Goal: Check status: Verify the current state of an ongoing process or item

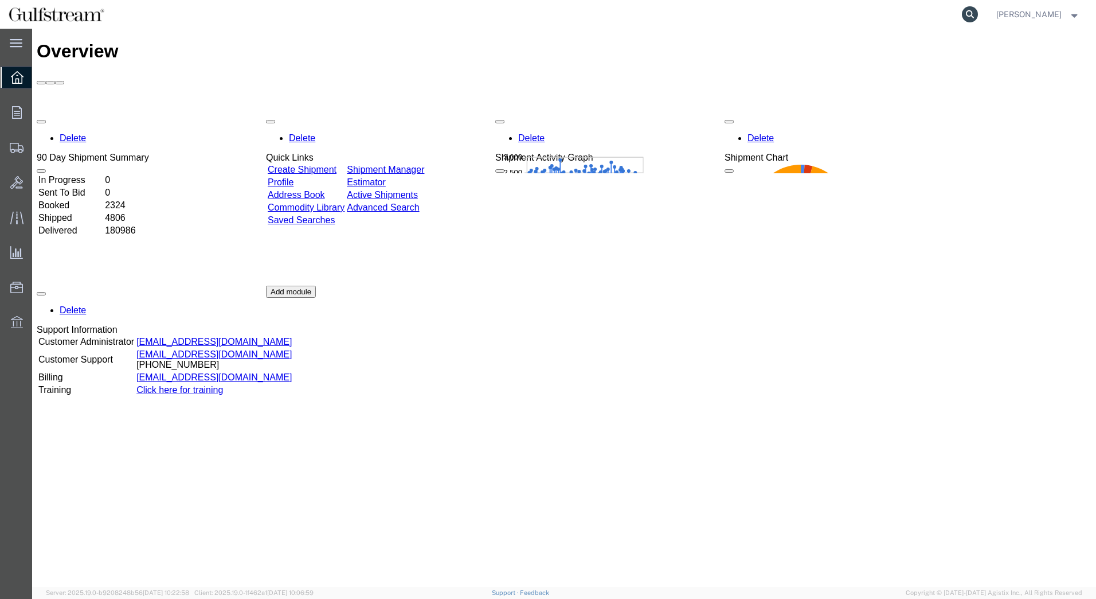
click at [978, 15] on icon at bounding box center [970, 14] width 16 height 16
click at [700, 13] on input "search" at bounding box center [788, 15] width 349 height 28
paste input "392587510422"
type input "392587510422"
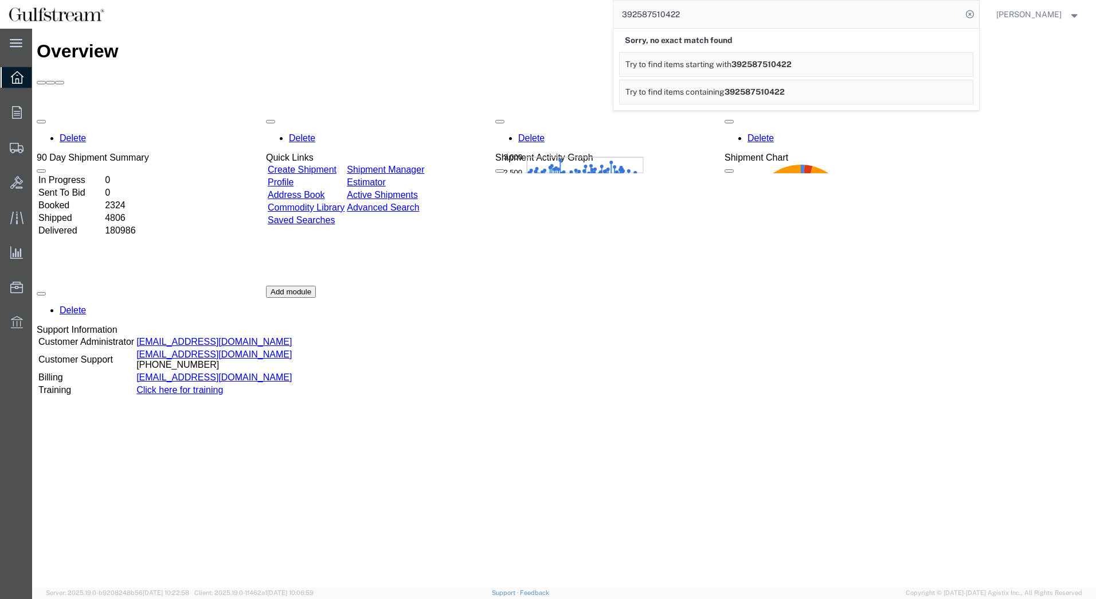
click at [1063, 215] on div "Delete 90 Day Shipment Summary In Progress 0 Sent To Bid 0 Booked 2324 Shipped …" at bounding box center [564, 286] width 1055 height 344
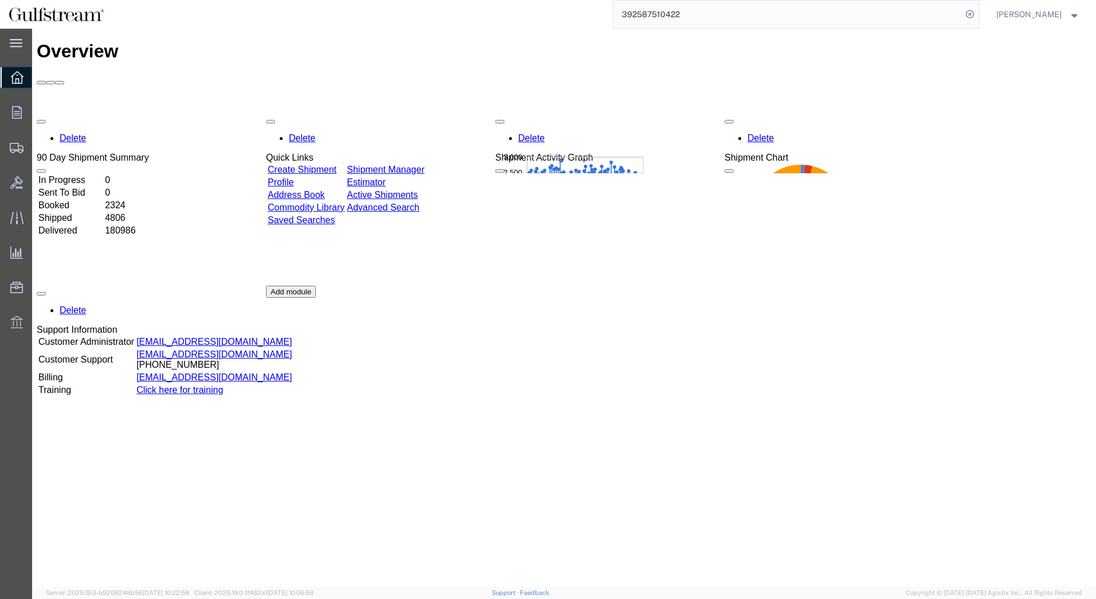
drag, startPoint x: 708, startPoint y: 17, endPoint x: 602, endPoint y: 21, distance: 106.2
click at [602, 21] on div "392587510422" at bounding box center [546, 14] width 867 height 29
click at [40, 142] on span "Shipments" at bounding box center [36, 147] width 8 height 23
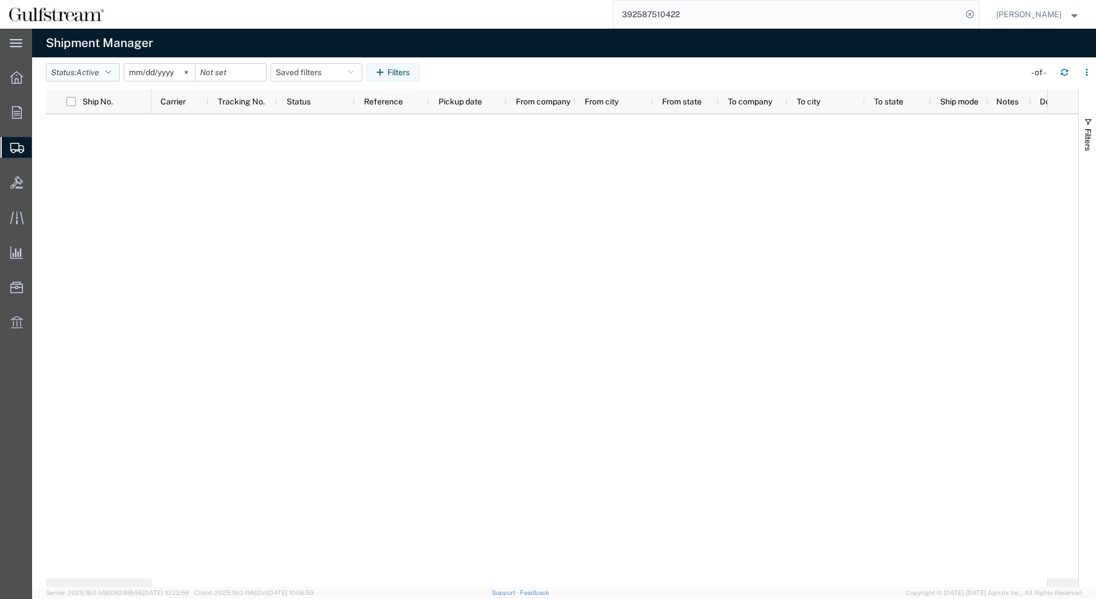
click at [115, 73] on button "Status: Active" at bounding box center [83, 72] width 74 height 18
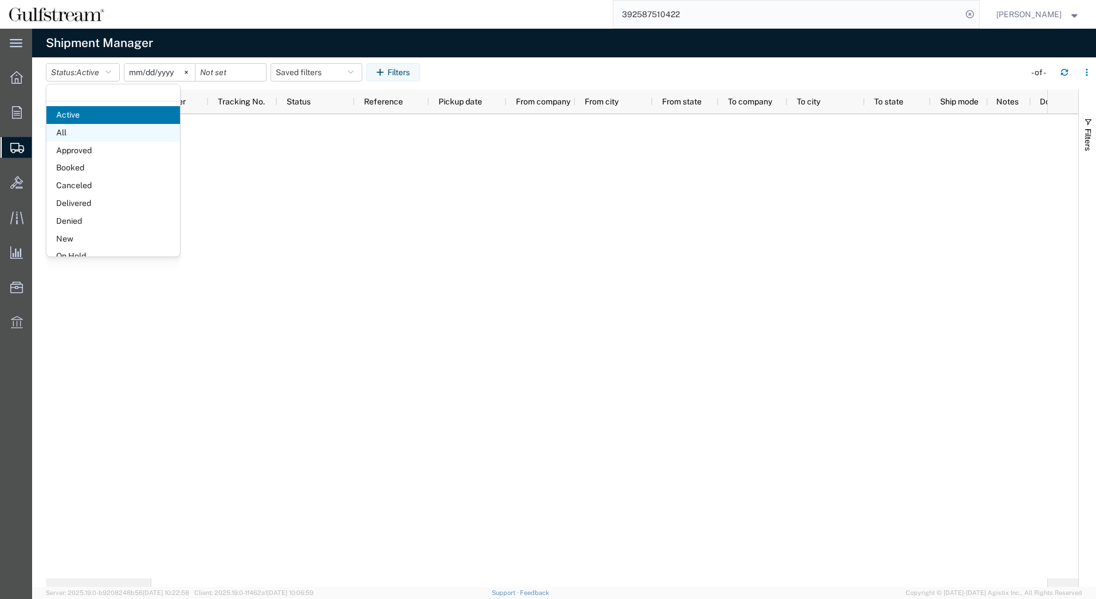
click at [82, 128] on span "All" at bounding box center [113, 133] width 134 height 18
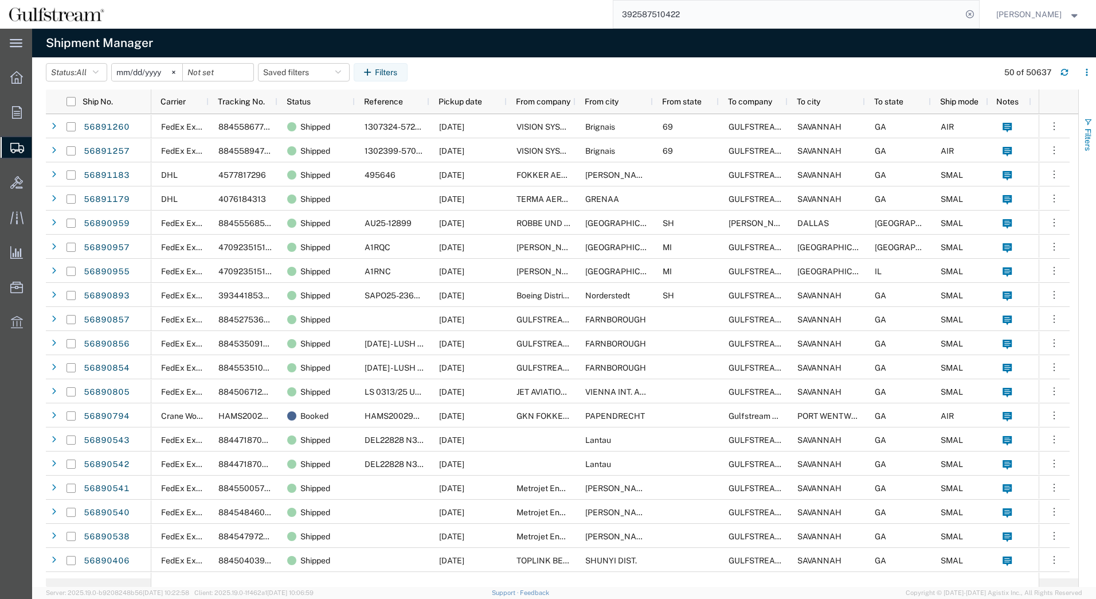
click at [1088, 131] on span "Filters" at bounding box center [1088, 139] width 9 height 22
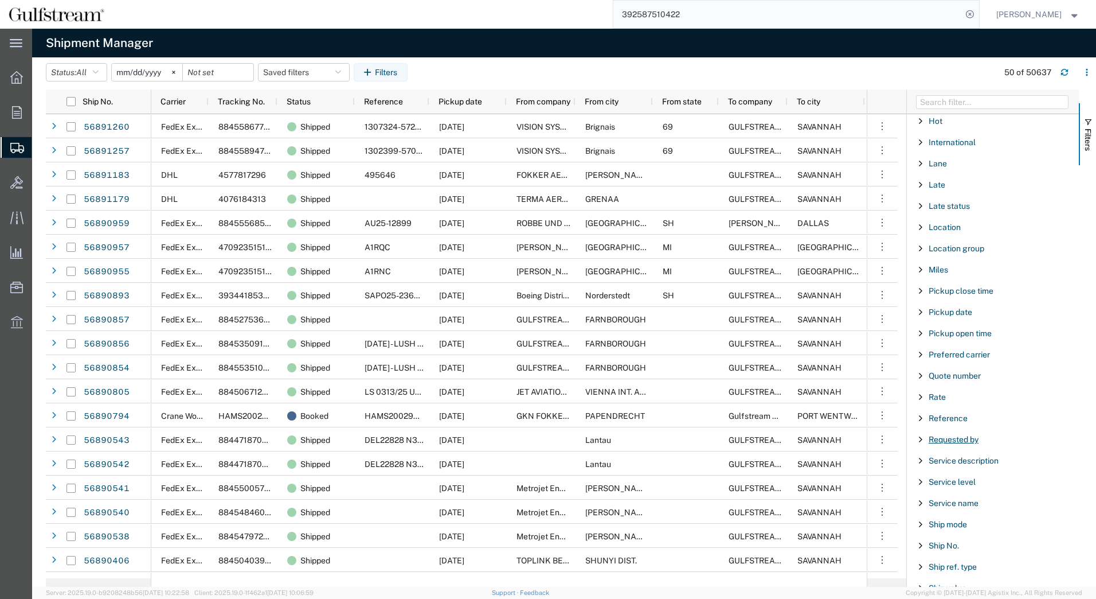
scroll to position [573, 0]
click at [920, 401] on span "Filter List 66 Filters" at bounding box center [920, 400] width 9 height 9
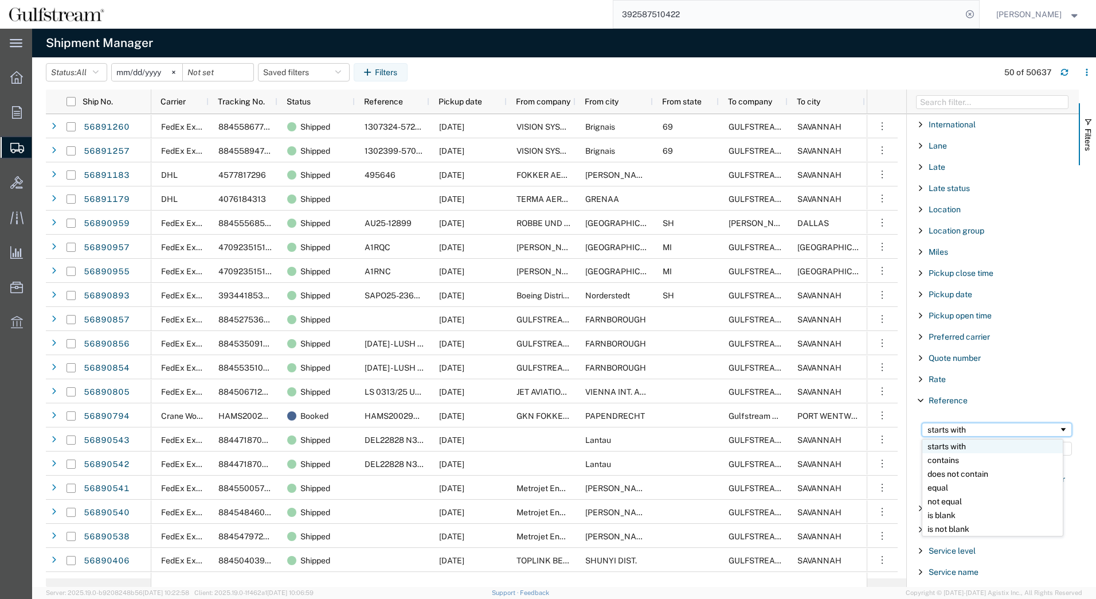
click at [949, 430] on div "starts with" at bounding box center [993, 429] width 131 height 9
click at [944, 444] on input "Filter Value" at bounding box center [997, 449] width 150 height 14
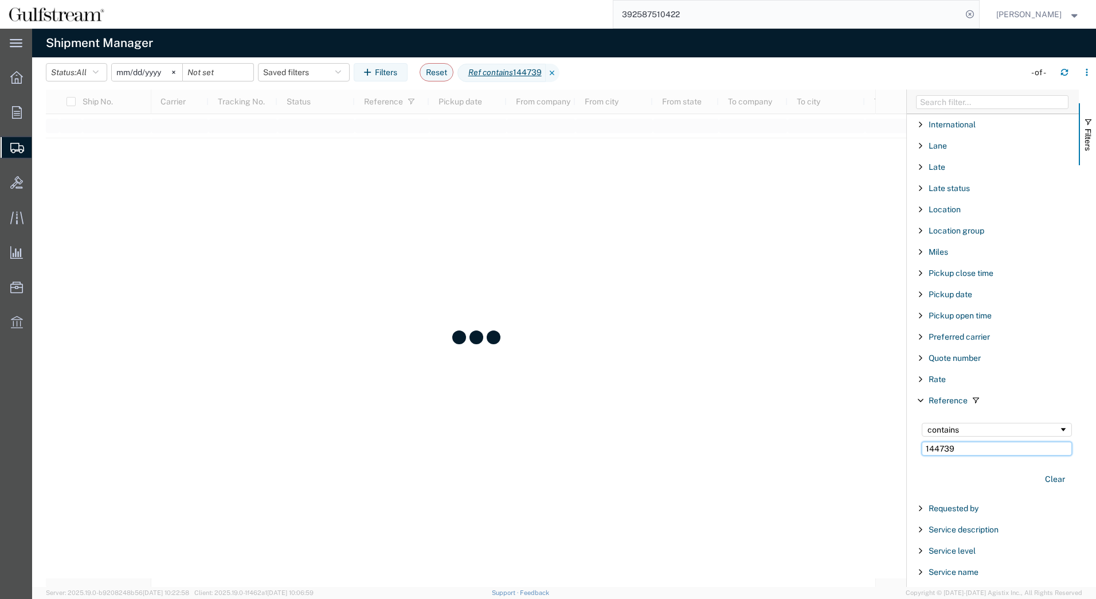
type input "144739"
